Goal: Task Accomplishment & Management: Manage account settings

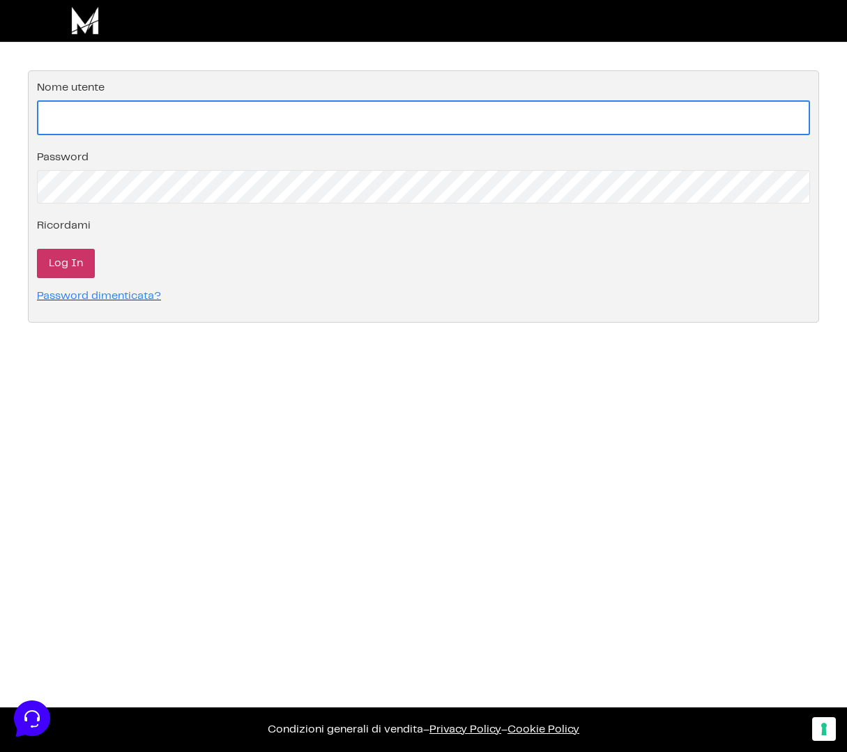
type input "[EMAIL_ADDRESS][DOMAIN_NAME]"
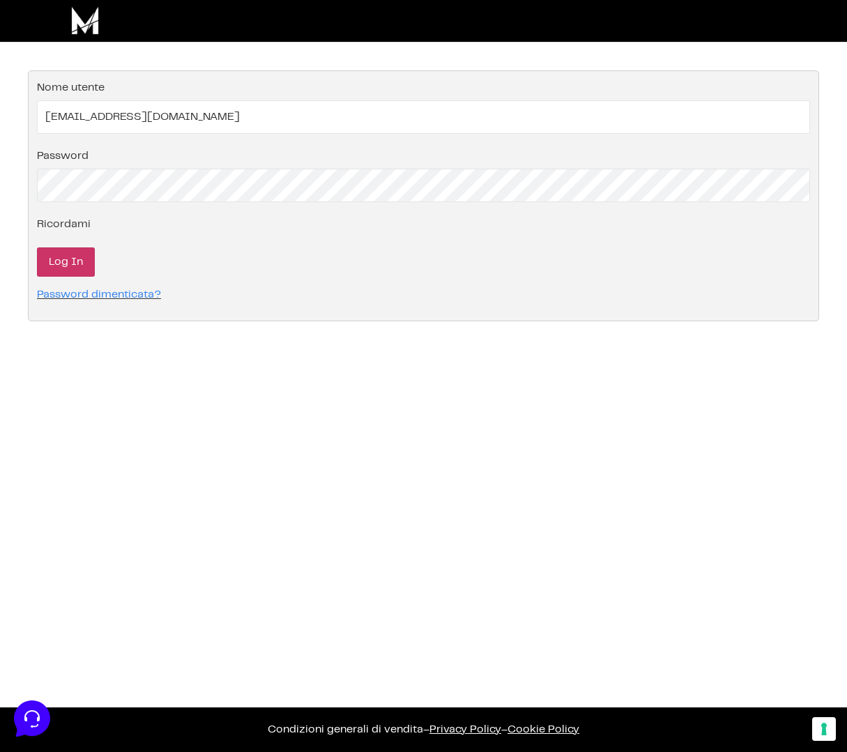
click at [55, 257] on input "Log In" at bounding box center [66, 262] width 58 height 29
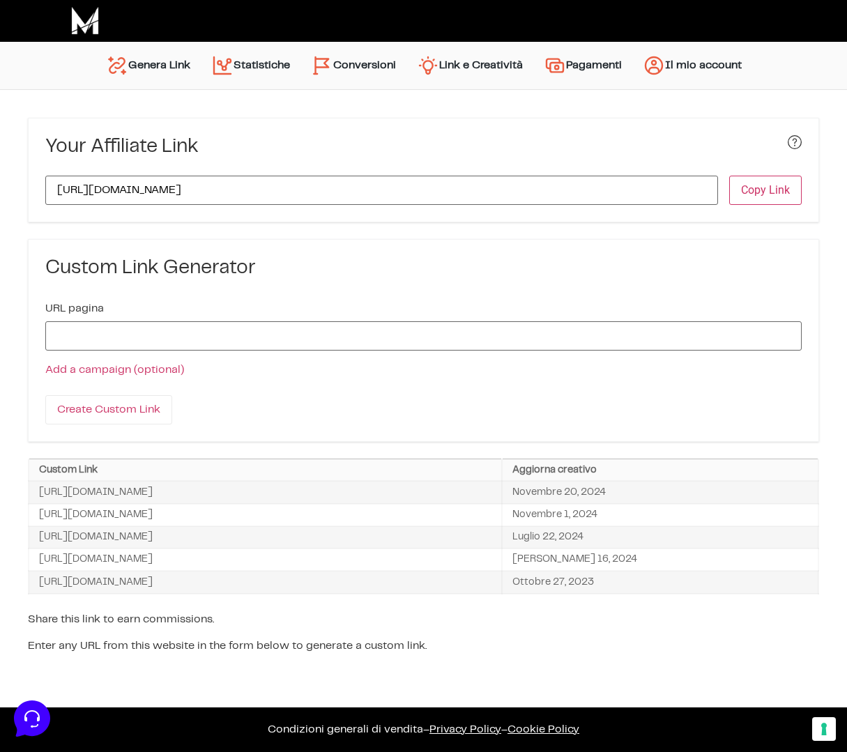
click at [347, 61] on link "Conversioni" at bounding box center [354, 65] width 106 height 33
